Goal: Task Accomplishment & Management: Manage account settings

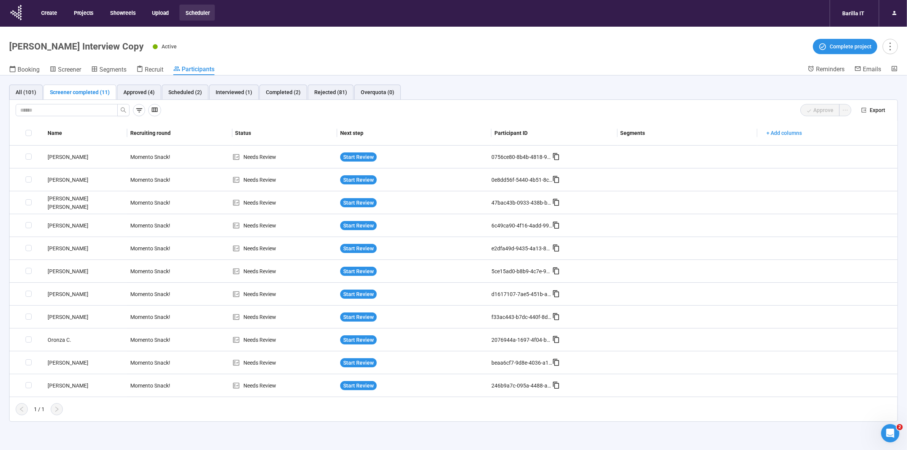
click at [471, 431] on div "All (101) Screener completed (11) Approved (4) Scheduled (2) Interviewed (1) Co…" at bounding box center [453, 275] width 907 height 401
click at [474, 441] on div "All (101) Screener completed (11) Approved (4) Scheduled (2) Interviewed (1) Co…" at bounding box center [453, 275] width 907 height 401
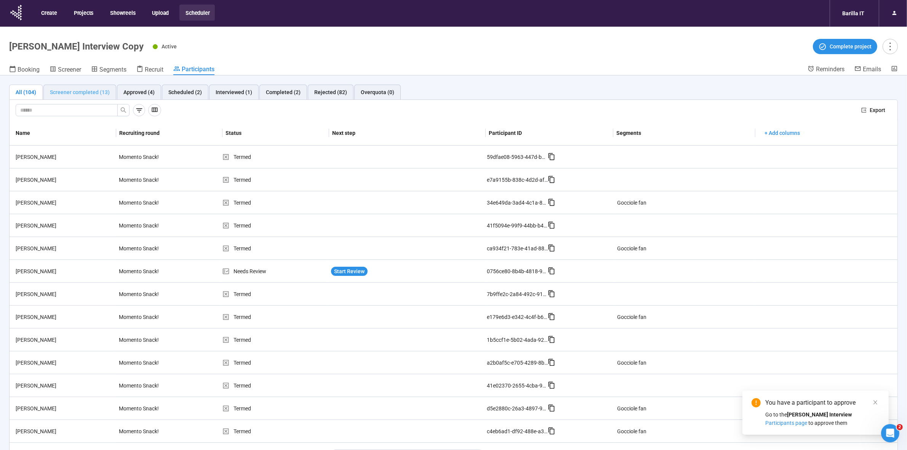
click at [90, 96] on div "Screener completed (13)" at bounding box center [79, 92] width 73 height 15
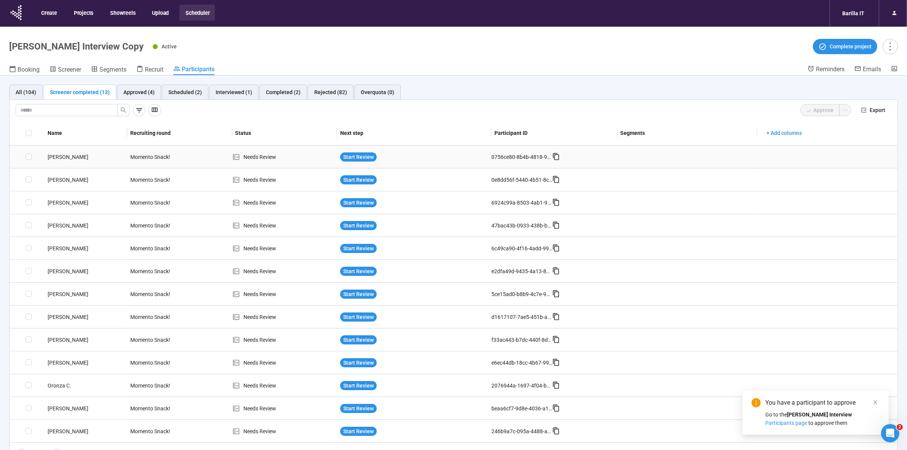
click at [60, 157] on div "[PERSON_NAME]" at bounding box center [86, 157] width 83 height 8
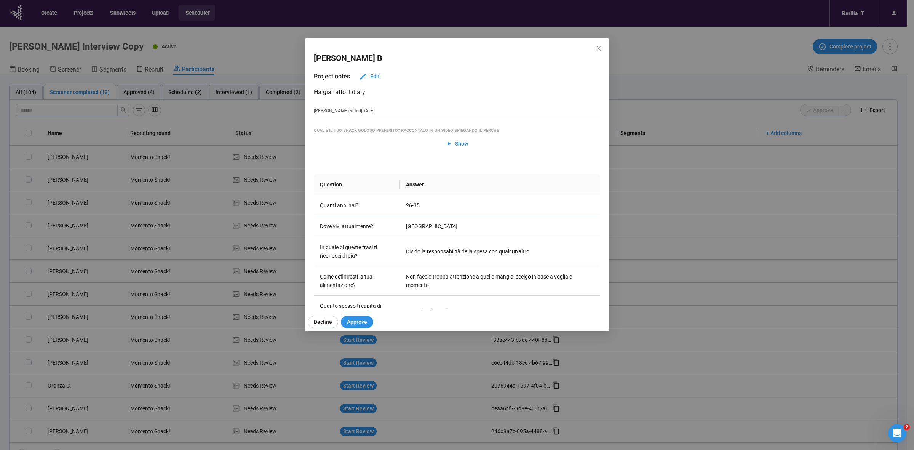
click at [64, 164] on div "Riccardo B Project notes Edit Ha già fatto il diary Teresa edited 2 days ago Qu…" at bounding box center [457, 225] width 914 height 450
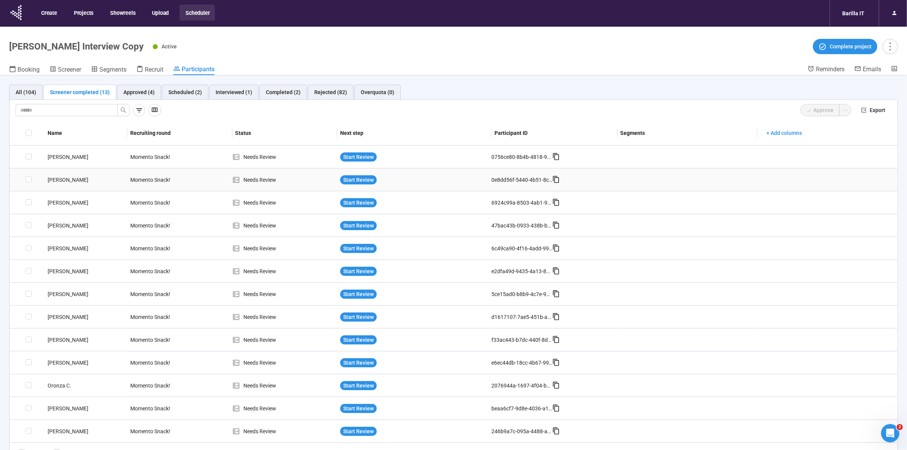
click at [62, 178] on div "[PERSON_NAME]" at bounding box center [86, 180] width 83 height 8
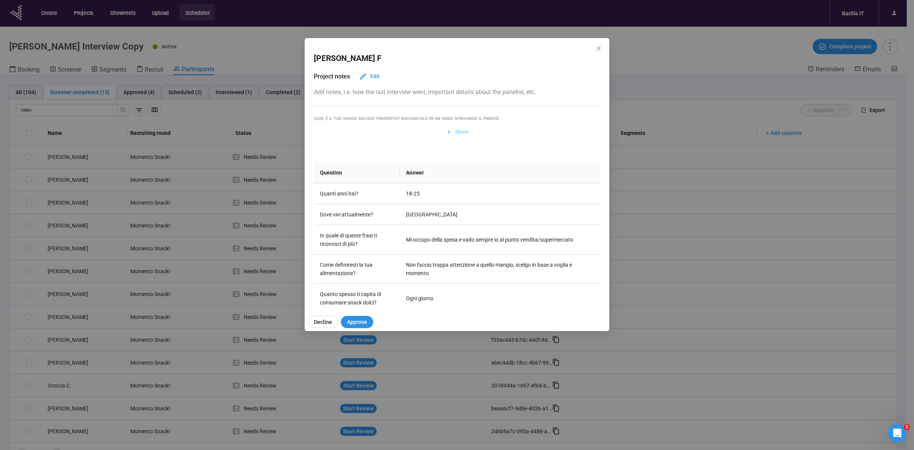
click at [450, 133] on span "Show" at bounding box center [457, 132] width 22 height 8
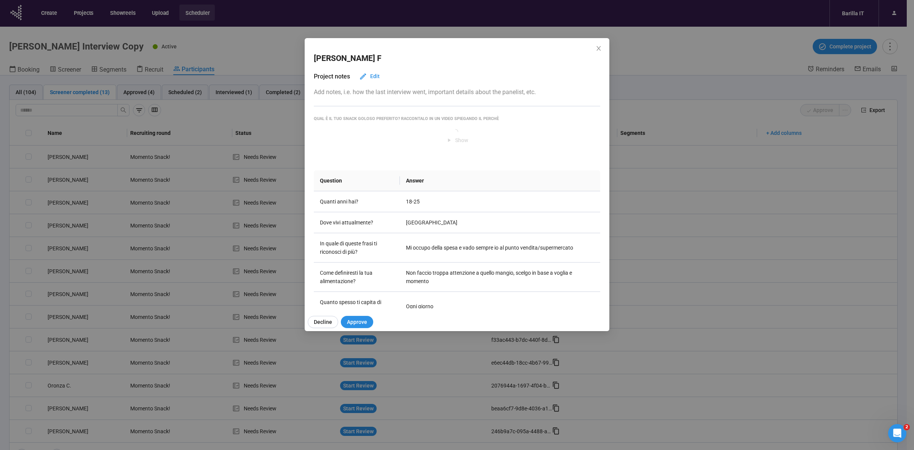
click at [429, 154] on div "Question Answer Quanti anni hai? 18-25 Dove vivi attualmente? Italia In quale d…" at bounding box center [457, 367] width 286 height 443
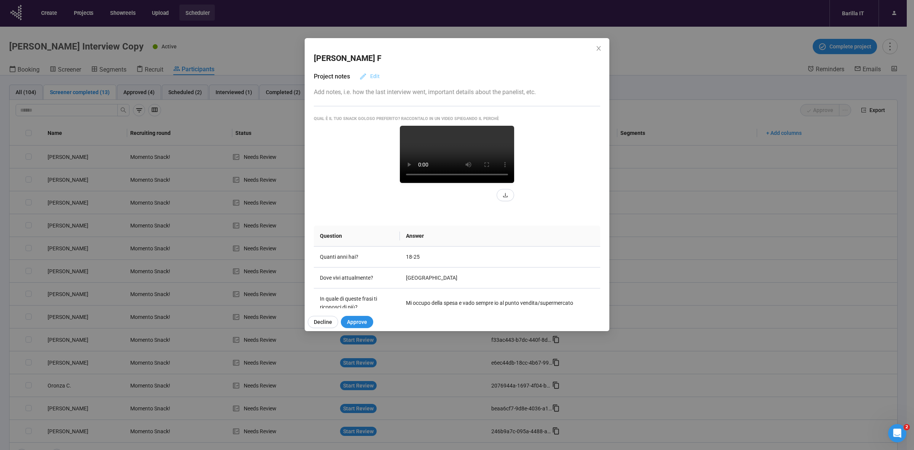
click at [375, 77] on span "Edit" at bounding box center [375, 76] width 10 height 8
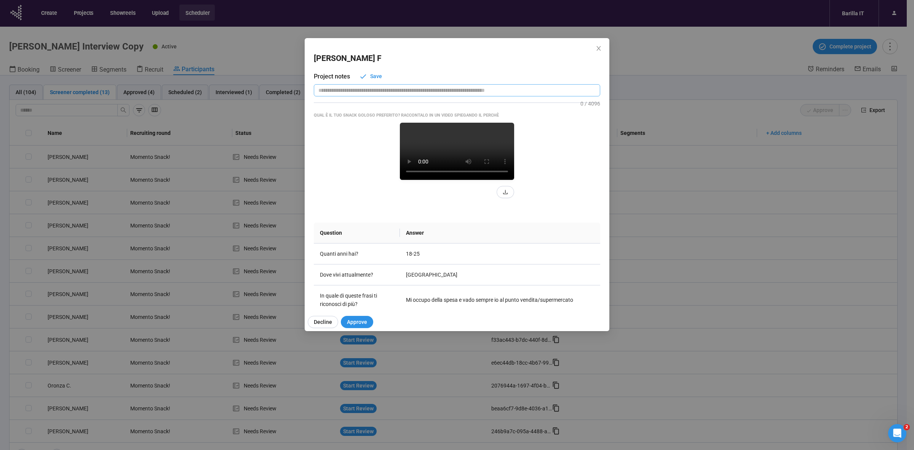
click at [399, 94] on textarea at bounding box center [457, 90] width 286 height 13
type textarea "*"
type textarea "**"
type textarea "***"
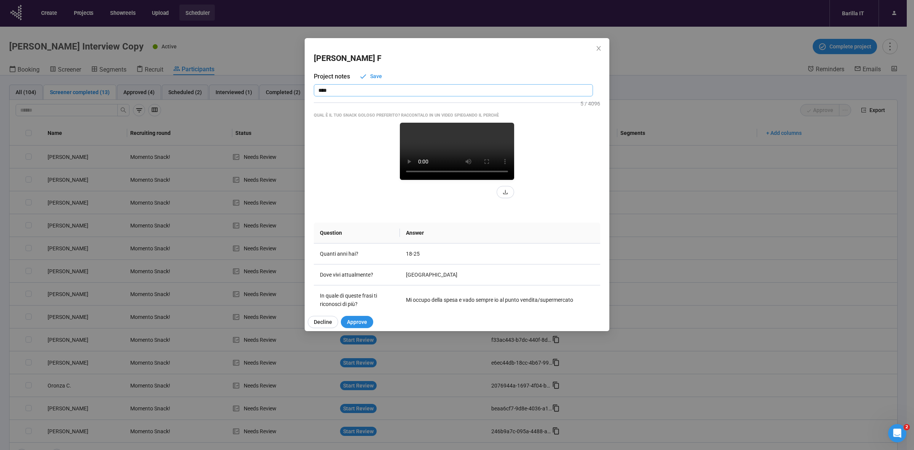
type textarea "*****"
type textarea "******"
type textarea "********"
type textarea "**********"
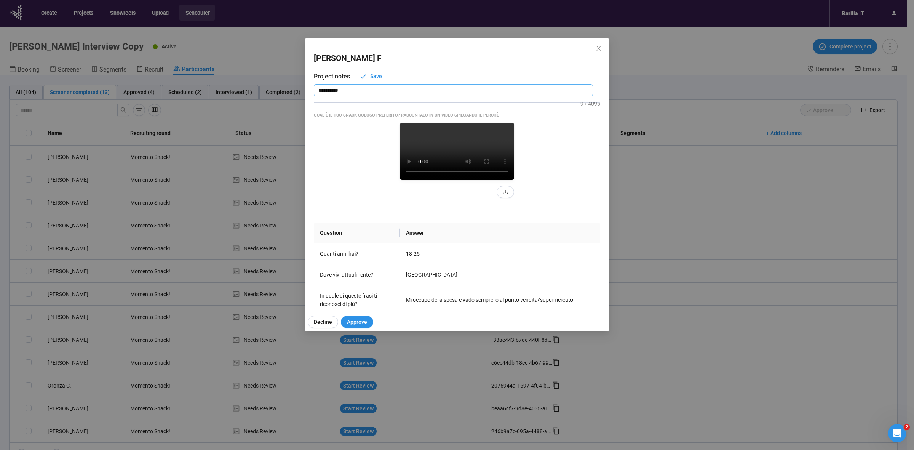
type textarea "**********"
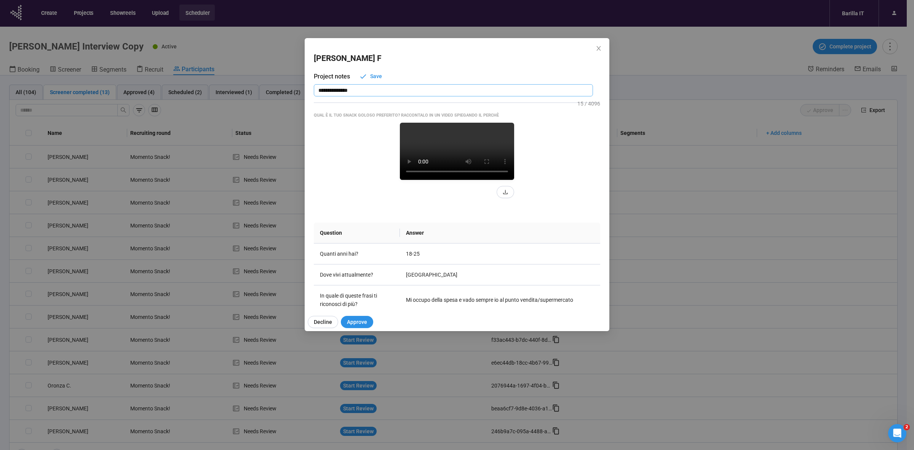
type textarea "**********"
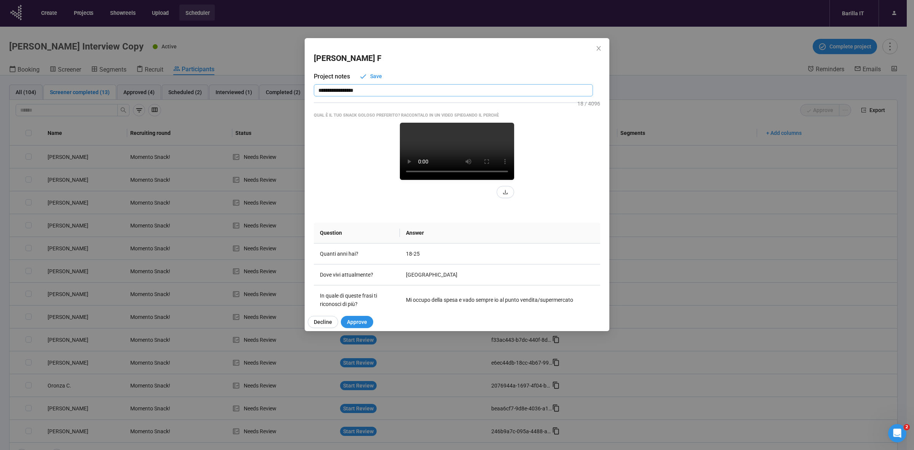
type textarea "**********"
click at [368, 75] on span "Save" at bounding box center [370, 76] width 23 height 8
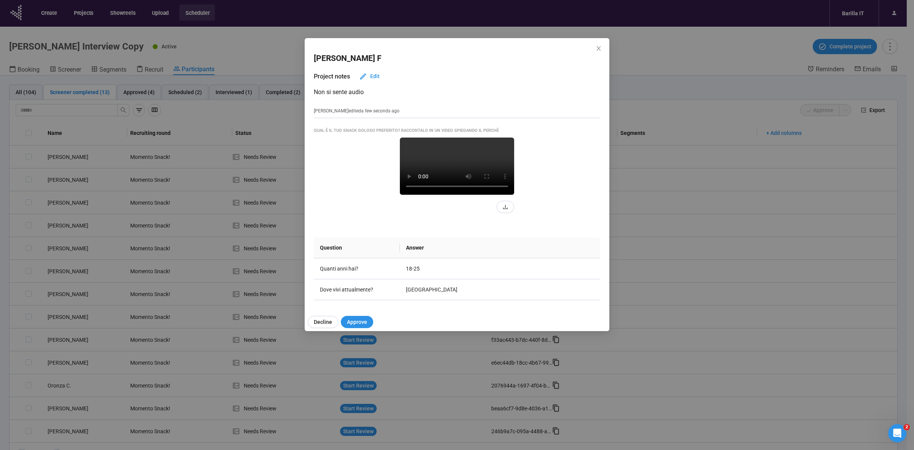
click at [0, 268] on div "Maddalena F Project notes Edit Non si sente audio Teresa edited a few seconds a…" at bounding box center [457, 225] width 914 height 450
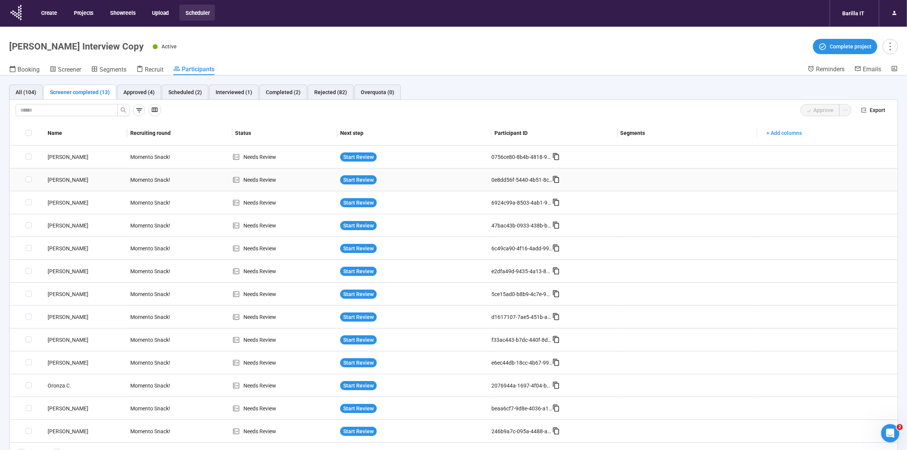
click at [65, 179] on div "[PERSON_NAME]" at bounding box center [86, 180] width 83 height 8
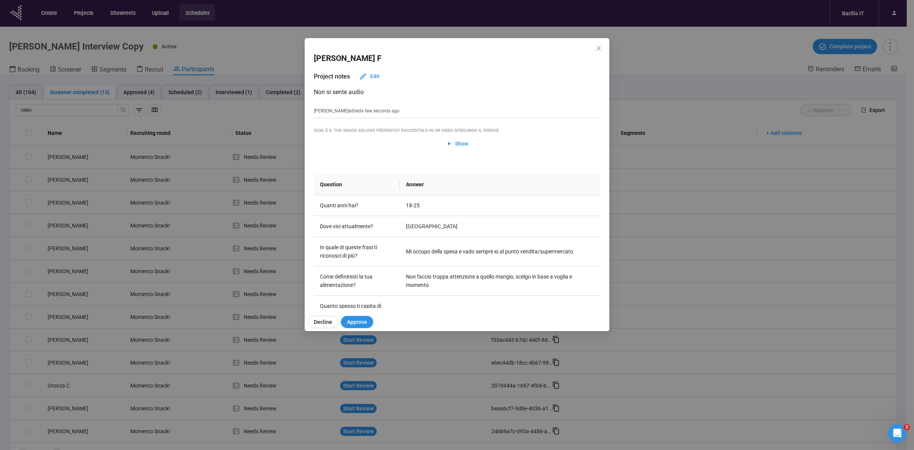
click at [0, 246] on div "Maddalena F Project notes Edit Non si sente audio Teresa edited a few seconds a…" at bounding box center [457, 225] width 914 height 450
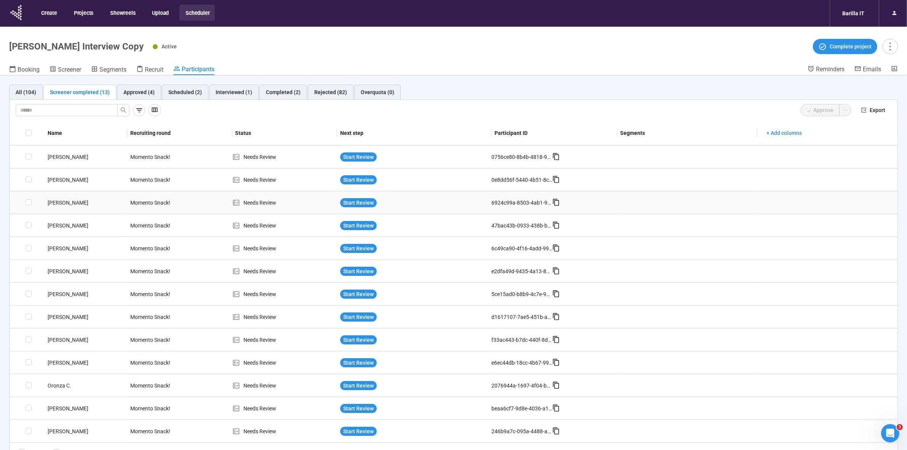
click at [54, 201] on div "[PERSON_NAME]" at bounding box center [86, 202] width 83 height 8
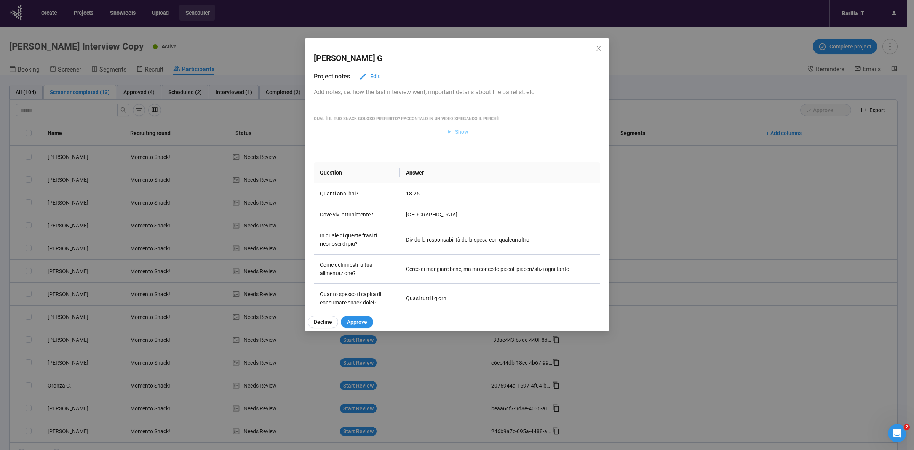
click at [457, 132] on span "Show" at bounding box center [461, 132] width 13 height 8
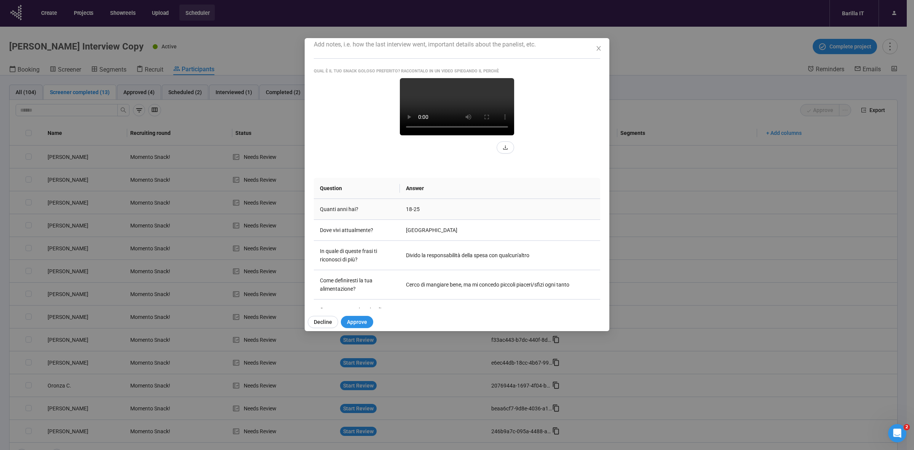
scroll to position [95, 0]
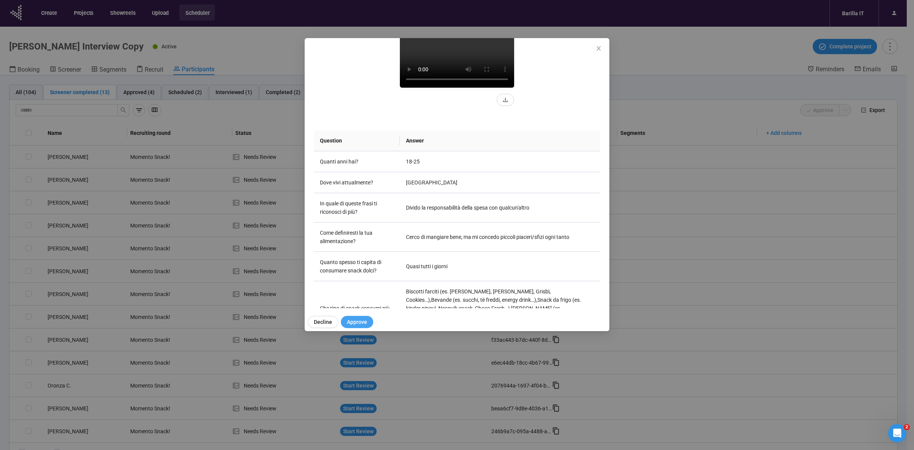
click at [361, 325] on span "Approve" at bounding box center [357, 322] width 20 height 8
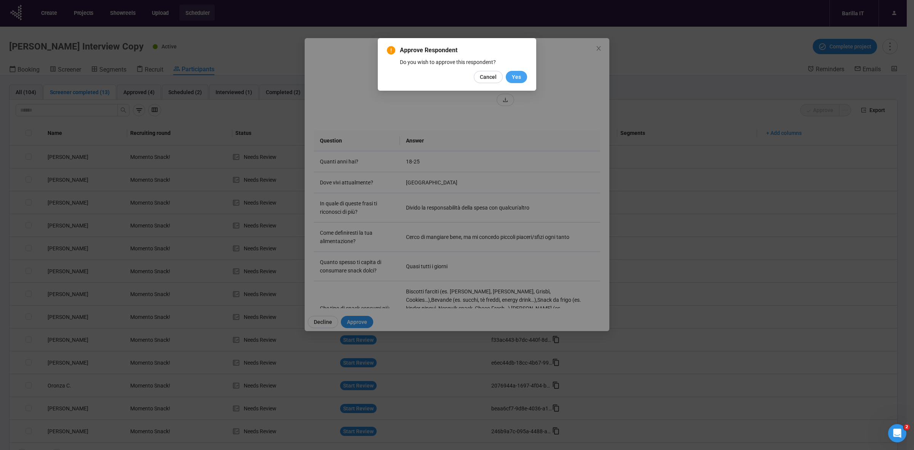
click at [520, 76] on span "Yes" at bounding box center [516, 77] width 9 height 8
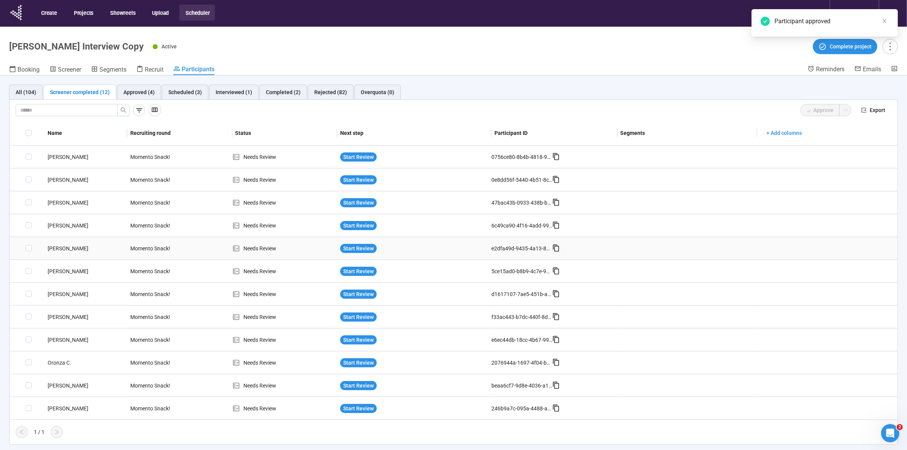
click at [62, 249] on div "Giuseppe G." at bounding box center [86, 248] width 83 height 8
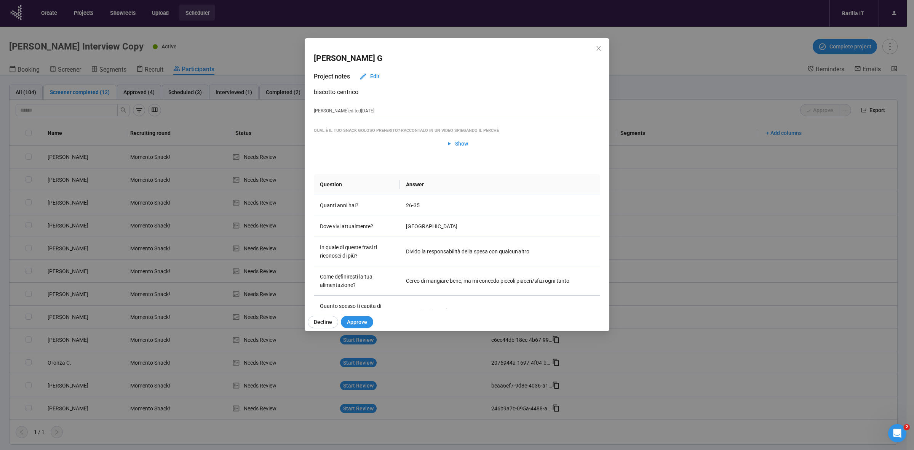
click at [11, 322] on div "Giuseppe G Project notes Edit biscotto centrico Teresa edited 2 days ago Qual è…" at bounding box center [457, 225] width 914 height 450
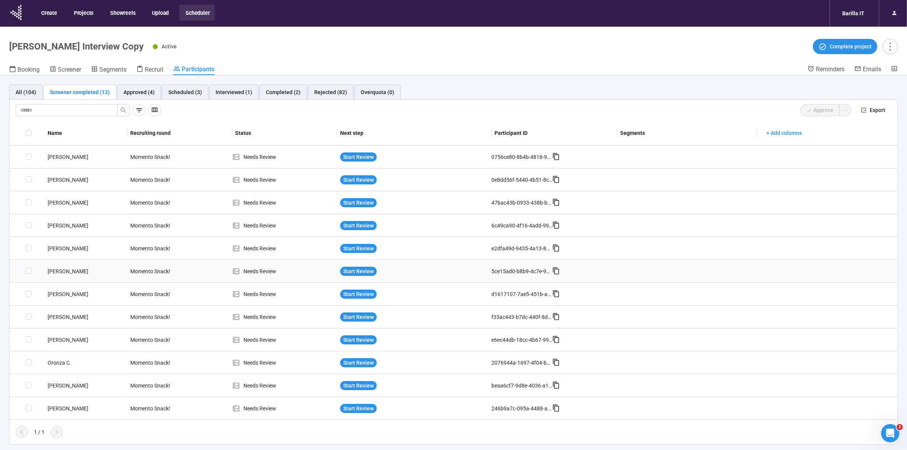
click at [54, 270] on div "Damiano P." at bounding box center [86, 271] width 83 height 8
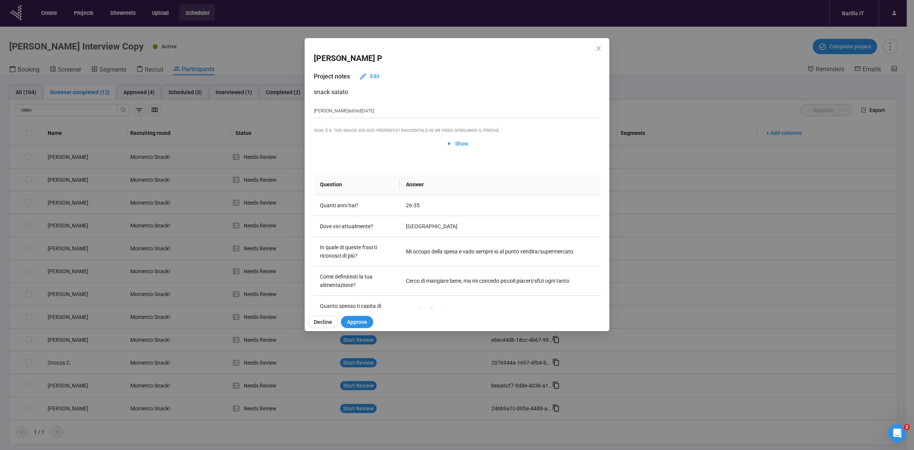
click at [1, 328] on div "Damiano P Project notes Edit snack salato Teresa edited 2 days ago Qual è il tu…" at bounding box center [457, 225] width 914 height 450
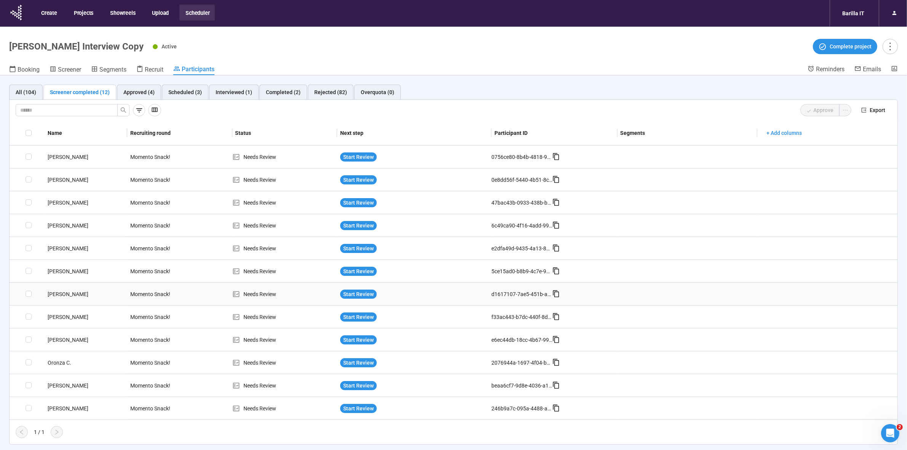
click at [65, 292] on div "Beatrice C." at bounding box center [86, 294] width 83 height 8
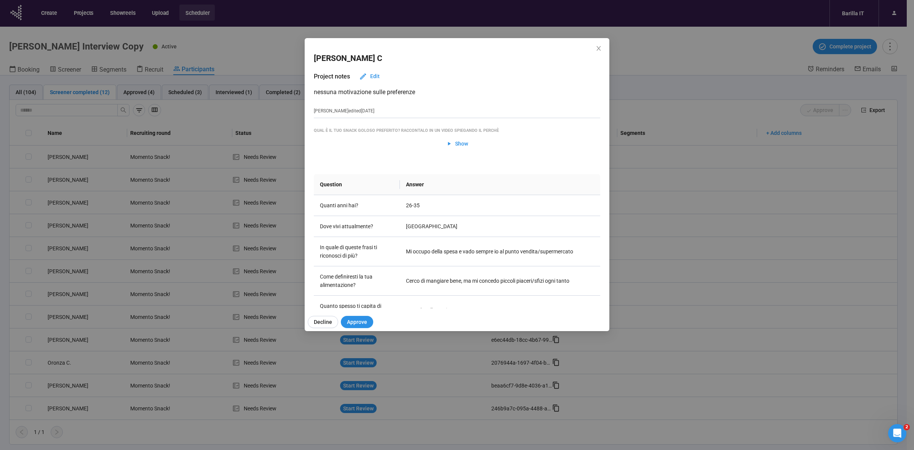
click at [54, 327] on div "Beatrice C Project notes Edit nessuna motivazione sulle preferenze Teresa edite…" at bounding box center [457, 225] width 914 height 450
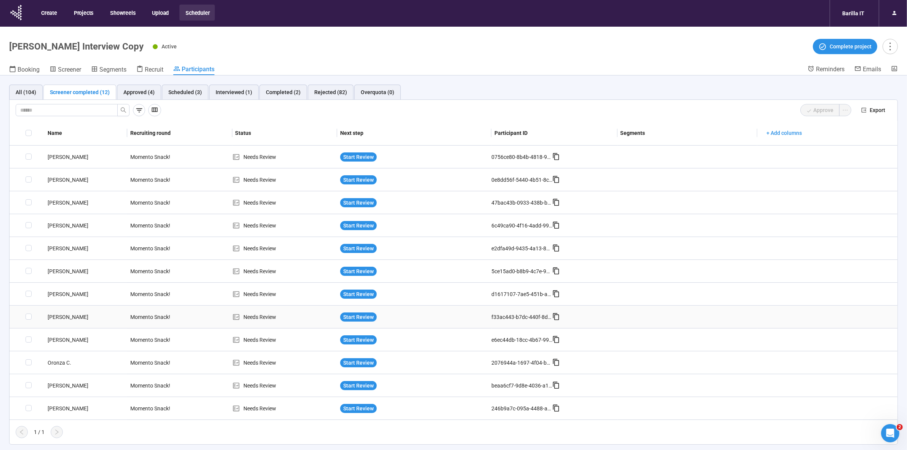
click at [61, 318] on div "Antonio C." at bounding box center [86, 317] width 83 height 8
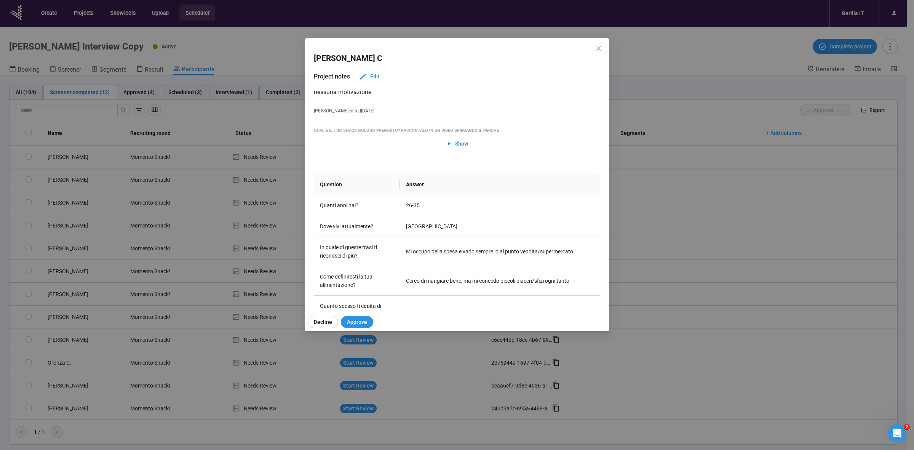
click at [40, 341] on div "Antonio C Project notes Edit nessuna motivazione Teresa edited 2 days ago Qual …" at bounding box center [457, 225] width 914 height 450
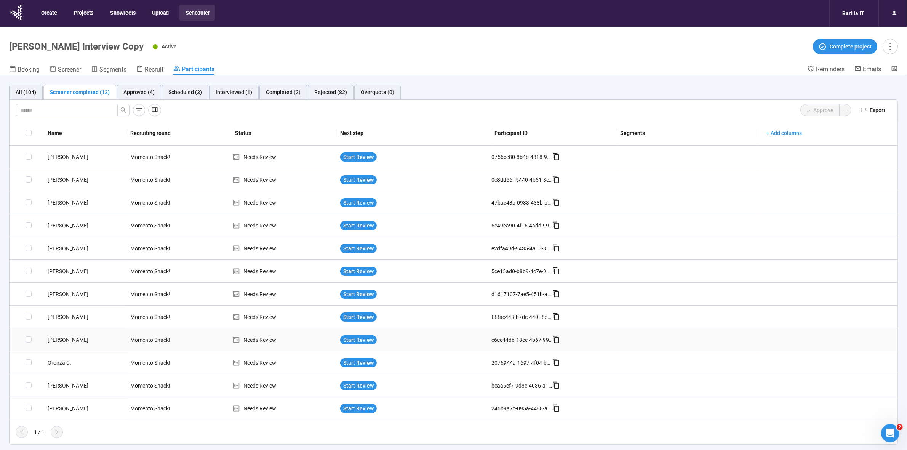
click at [59, 339] on div "Alyona P." at bounding box center [86, 339] width 83 height 8
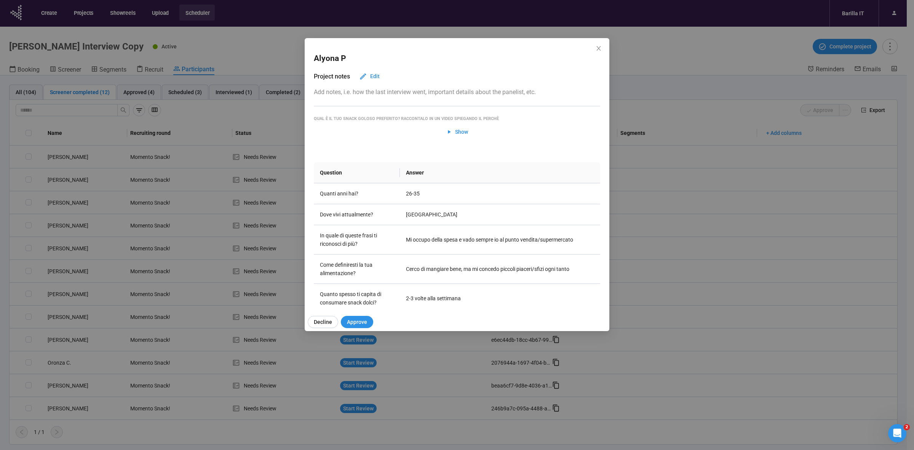
click at [55, 349] on div "Alyona P Project notes Edit Add notes, i.e. how the last interview went, import…" at bounding box center [457, 225] width 914 height 450
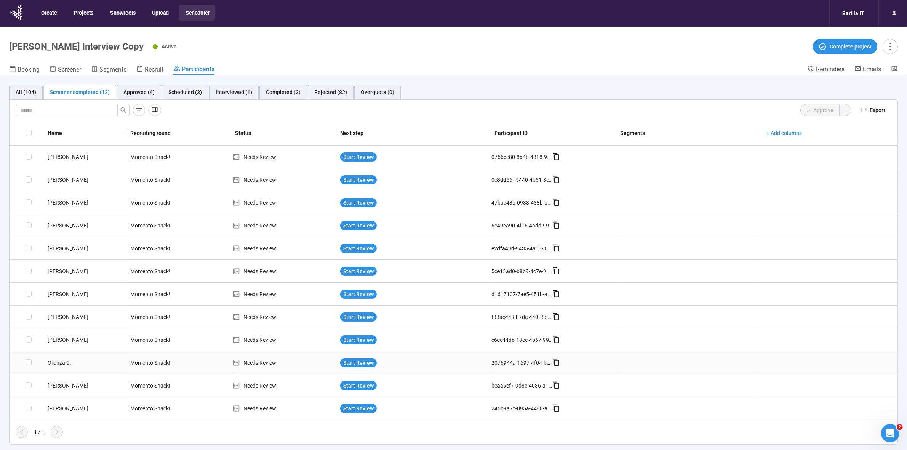
click at [59, 363] on div "Oronza C." at bounding box center [86, 362] width 83 height 8
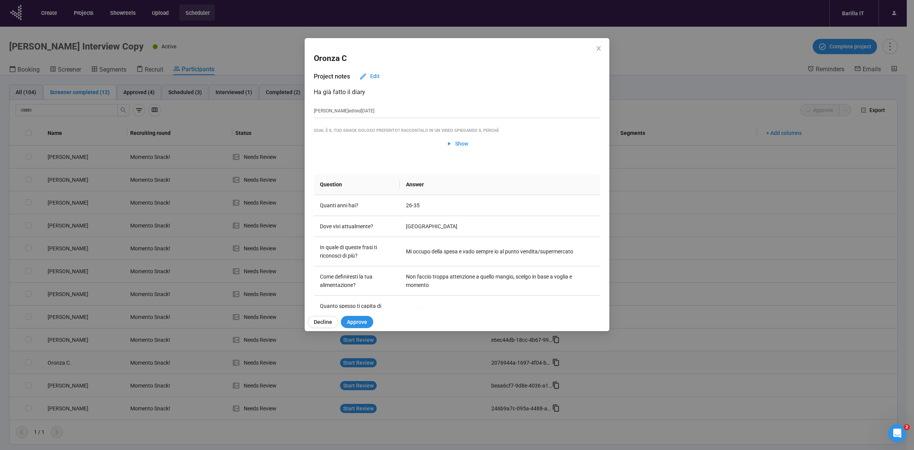
click at [59, 363] on div "Oronza C Project notes Edit Ha già fatto il diary Teresa edited 2 days ago Qual…" at bounding box center [457, 225] width 914 height 450
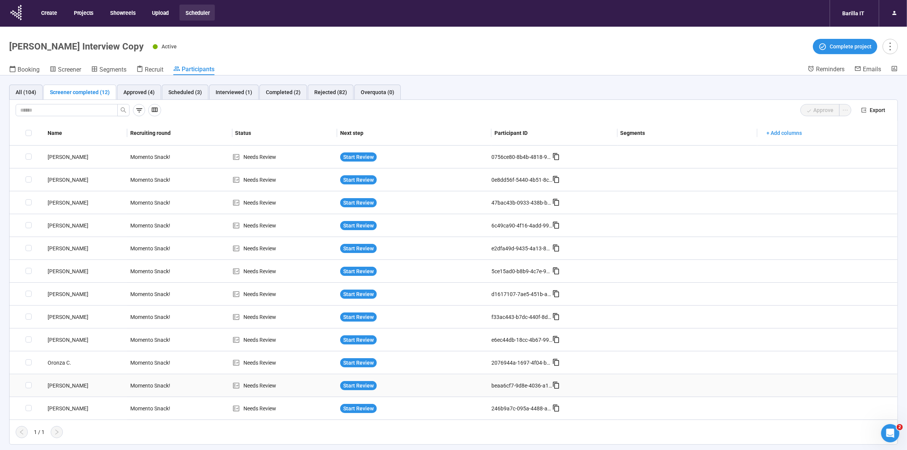
click at [64, 382] on div "Stefano G." at bounding box center [86, 385] width 83 height 8
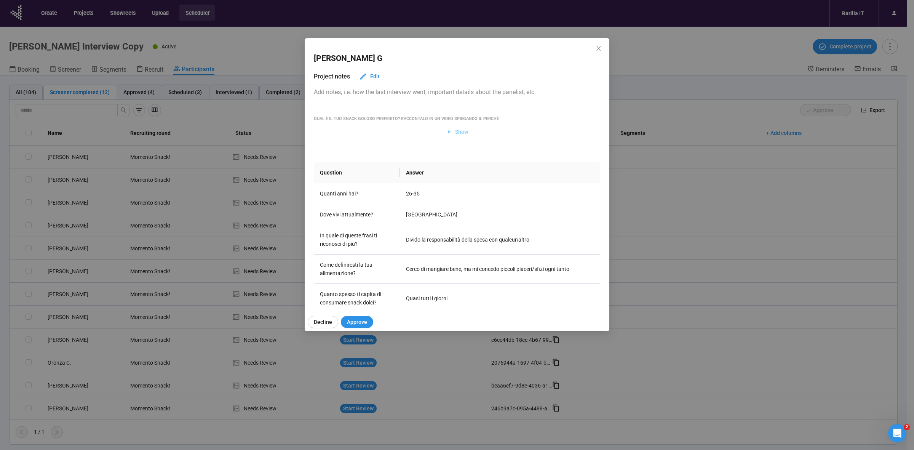
click at [455, 132] on span "Show" at bounding box center [461, 132] width 13 height 8
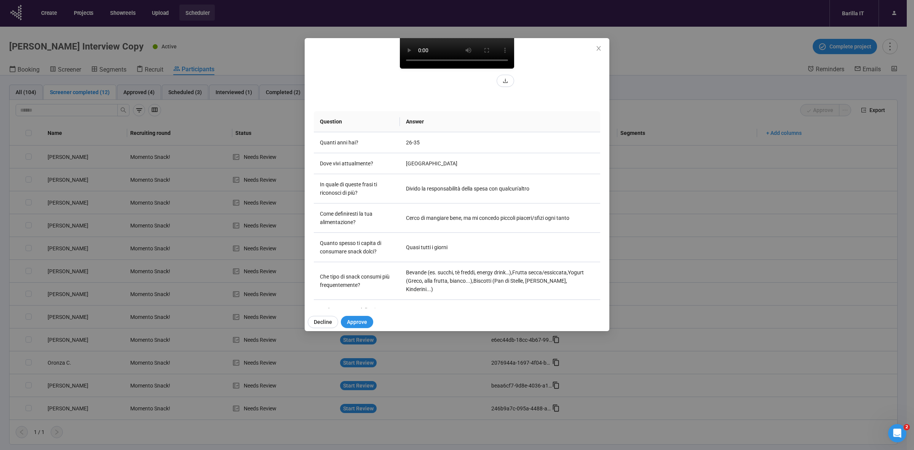
scroll to position [0, 0]
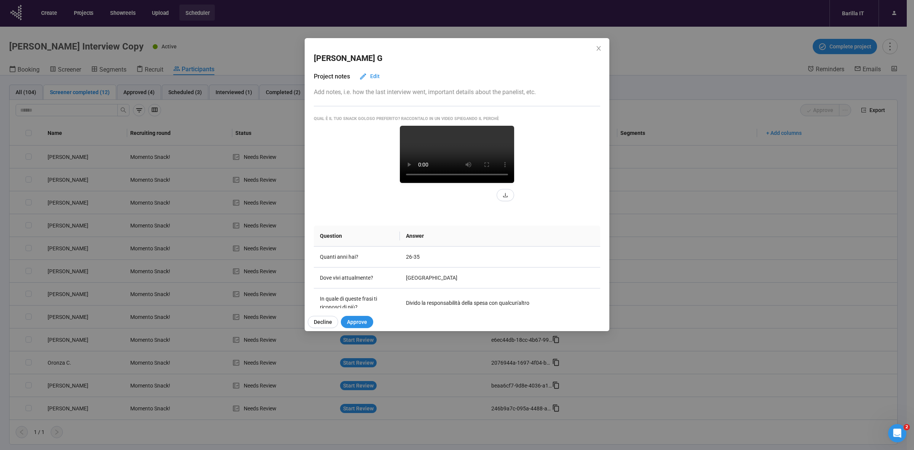
click at [488, 183] on video at bounding box center [457, 154] width 114 height 57
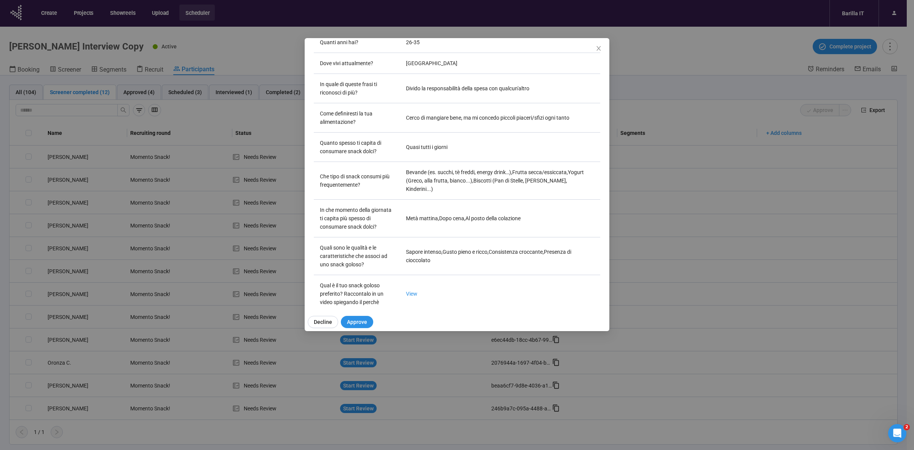
scroll to position [238, 0]
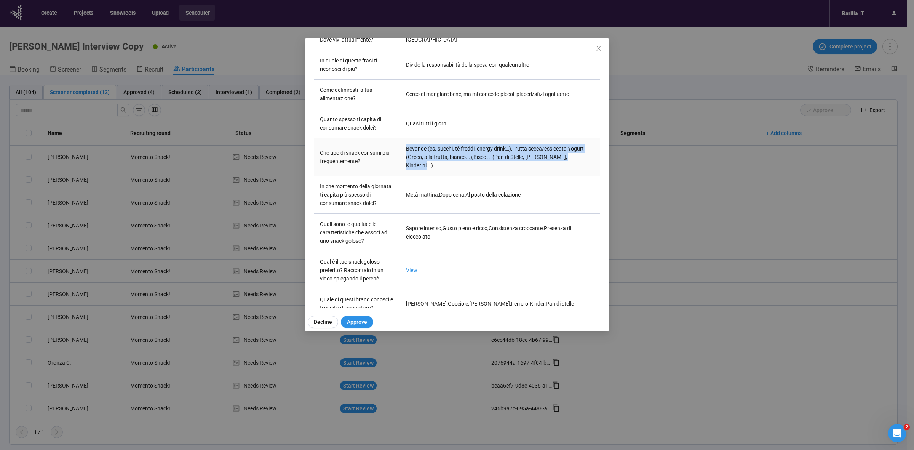
drag, startPoint x: 439, startPoint y: 246, endPoint x: 402, endPoint y: 227, distance: 40.9
click at [402, 176] on td "Bevande (es. succhi, tè freddi, energy drink…) , Frutta secca/essiccata , Yogur…" at bounding box center [500, 157] width 200 height 38
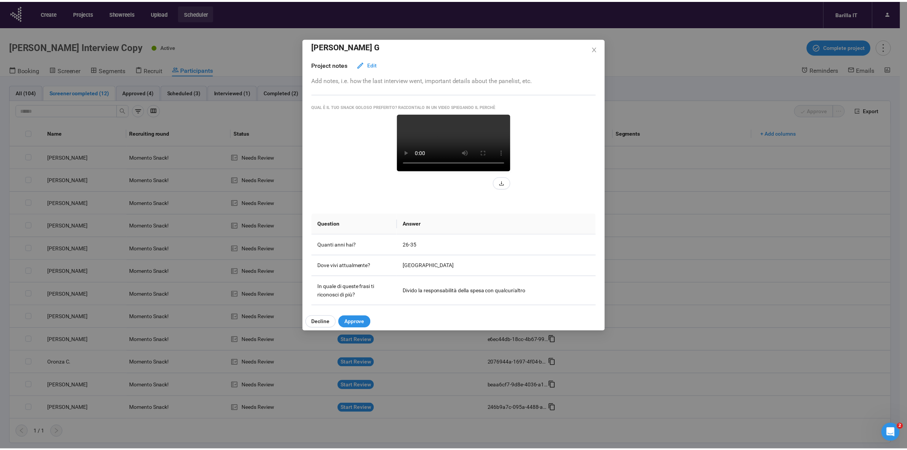
scroll to position [0, 0]
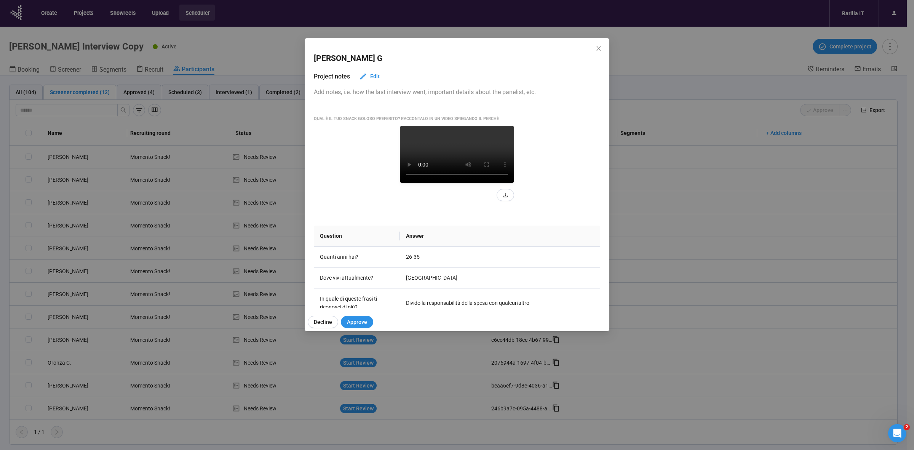
click at [0, 328] on div "Stefano G Project notes Edit Add notes, i.e. how the last interview went, impor…" at bounding box center [457, 225] width 914 height 450
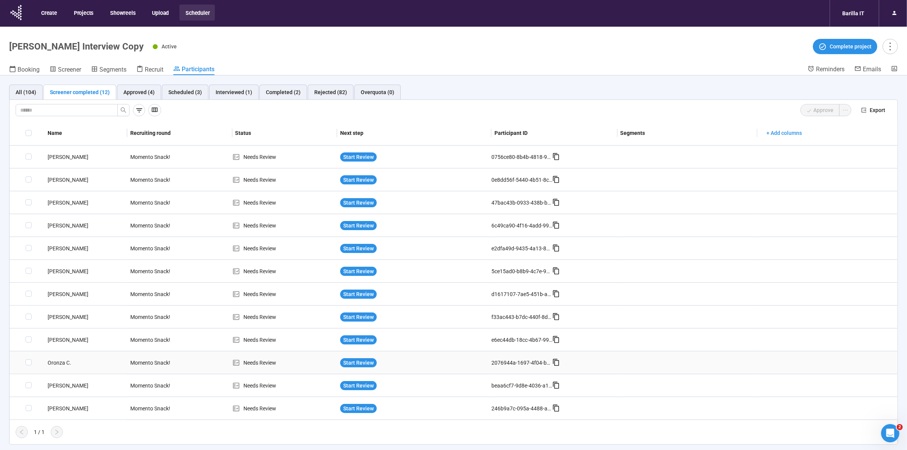
click at [55, 359] on div "Oronza C." at bounding box center [86, 362] width 83 height 8
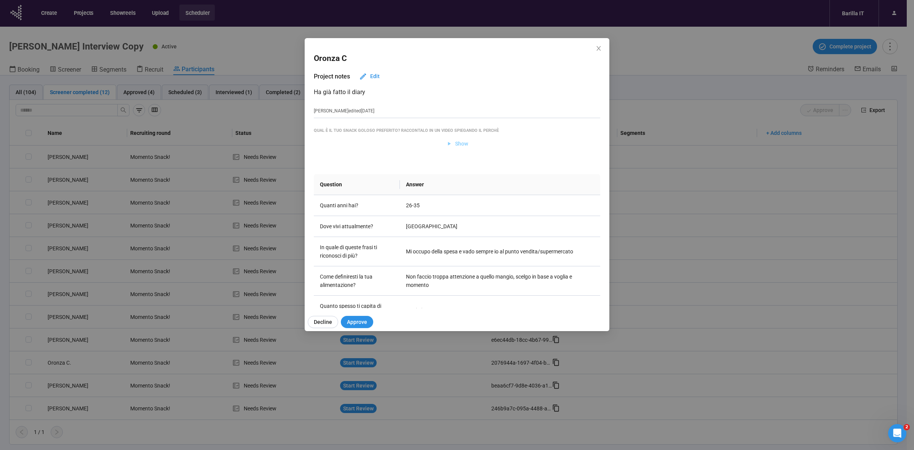
click at [450, 141] on span "Show" at bounding box center [457, 143] width 22 height 8
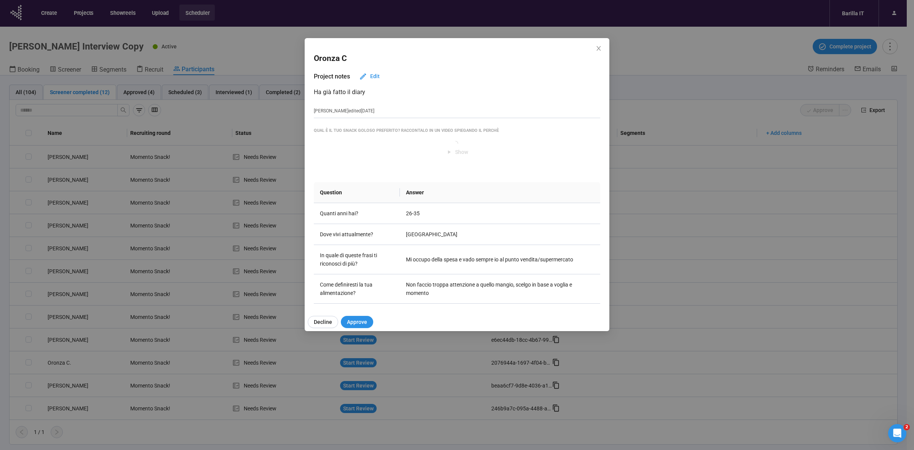
click at [903, 324] on div "Oronza C Project notes Edit Ha già fatto il diary Teresa edited 2 days ago Qual…" at bounding box center [457, 225] width 914 height 450
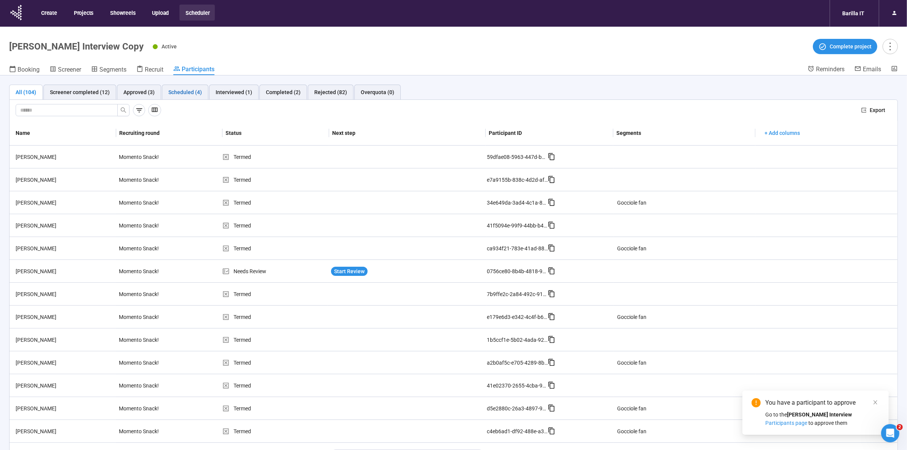
click at [178, 90] on div "Scheduled (4)" at bounding box center [185, 92] width 34 height 8
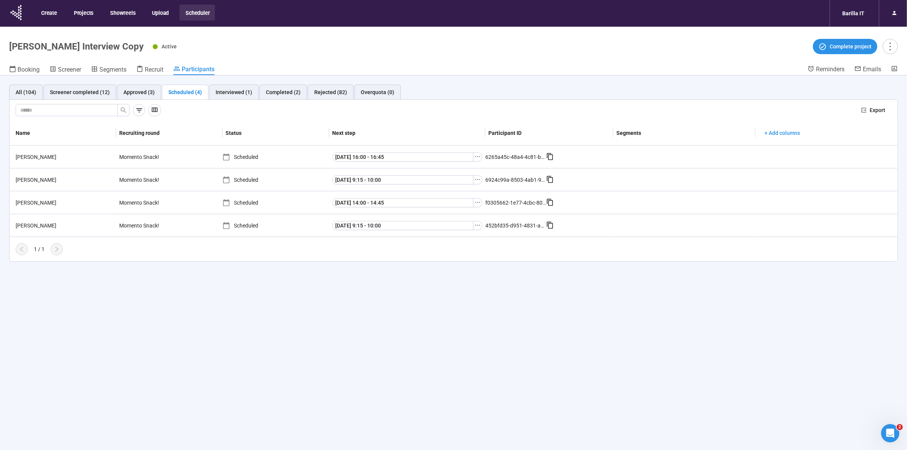
click at [237, 318] on div "All (104) Screener completed (12) Approved (3) Scheduled (4) Interviewed (1) Co…" at bounding box center [453, 275] width 907 height 401
click at [368, 381] on div "All (104) Screener completed (12) Approved (3) Scheduled (4) Interviewed (1) Co…" at bounding box center [453, 275] width 907 height 401
click at [155, 324] on div "All (104) Screener completed (12) Approved (3) Scheduled (4) Interviewed (1) Co…" at bounding box center [453, 275] width 907 height 401
drag, startPoint x: 383, startPoint y: 351, endPoint x: 372, endPoint y: 375, distance: 26.4
click at [383, 351] on div "All (104) Screener completed (12) Approved (3) Scheduled (4) Interviewed (1) Co…" at bounding box center [453, 275] width 907 height 401
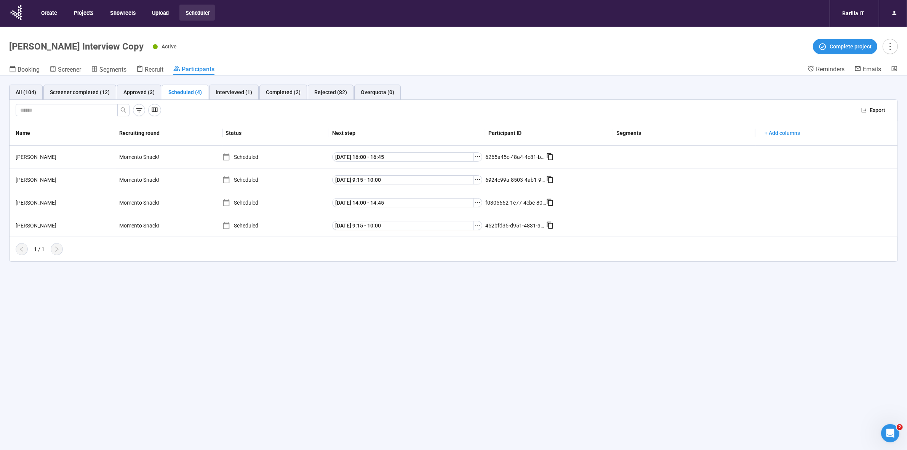
click at [211, 305] on div "All (104) Screener completed (12) Approved (3) Scheduled (4) Interviewed (1) Co…" at bounding box center [453, 275] width 907 height 401
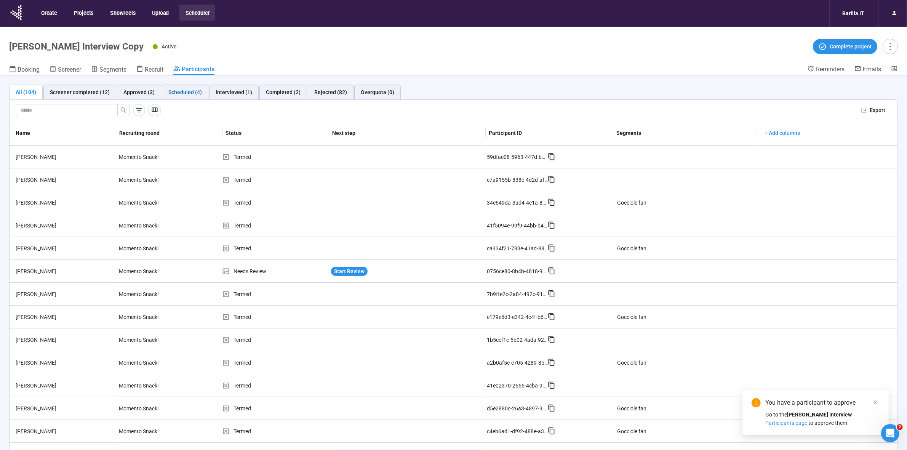
click at [177, 93] on div "Scheduled (4)" at bounding box center [185, 92] width 34 height 8
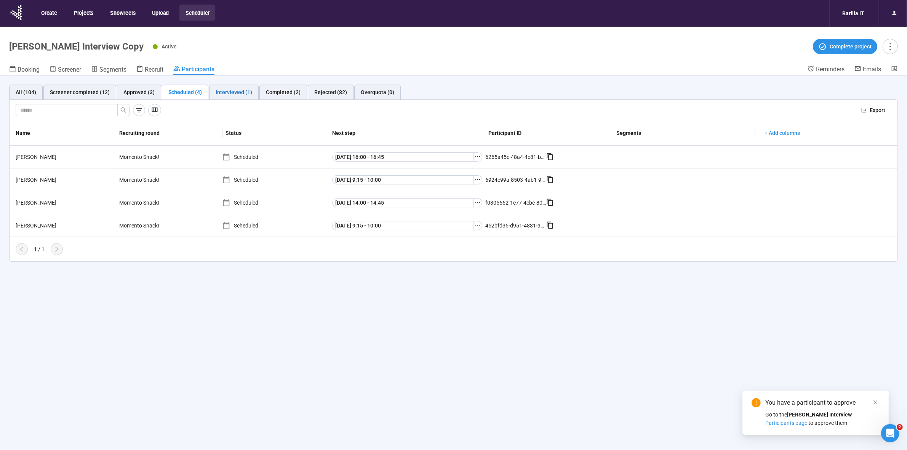
click at [223, 90] on div "Interviewed (1)" at bounding box center [233, 92] width 37 height 8
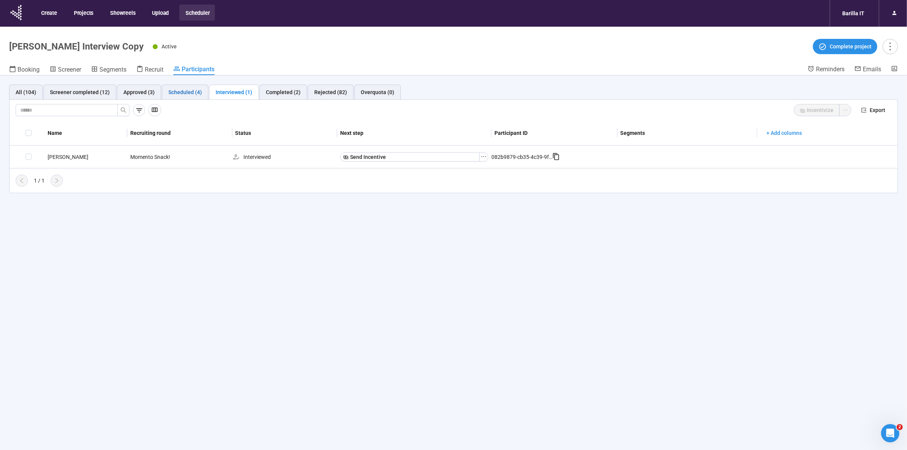
click at [177, 94] on div "Scheduled (4)" at bounding box center [185, 92] width 34 height 8
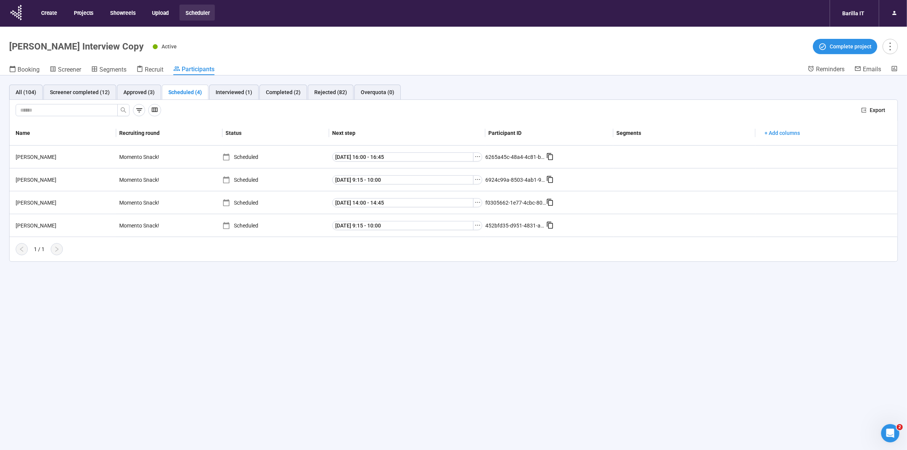
click at [236, 320] on div "All (104) Screener completed (12) Approved (3) Scheduled (4) Interviewed (1) Co…" at bounding box center [453, 275] width 907 height 401
click at [676, 315] on div "All (104) Screener completed (12) Approved (3) Scheduled (4) Interviewed (1) Co…" at bounding box center [453, 275] width 907 height 401
